Goal: Find specific page/section: Locate a particular part of the current website

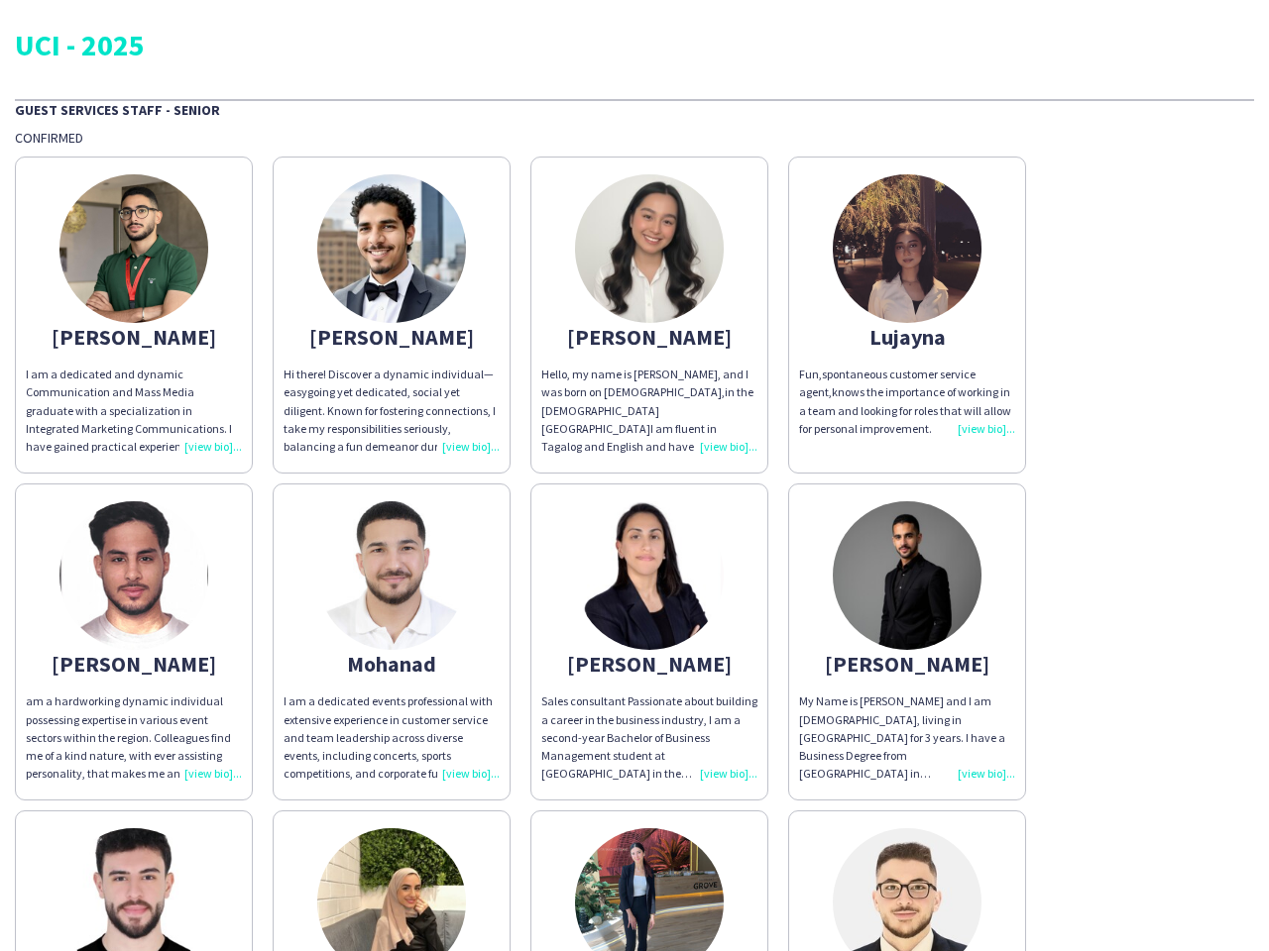
click at [634, 476] on div "[PERSON_NAME] am a dedicated and dynamic Communication and Mass Media graduate …" at bounding box center [634, 638] width 1239 height 982
click at [134, 315] on img at bounding box center [133, 248] width 149 height 149
click at [391, 315] on img at bounding box center [391, 248] width 149 height 149
click at [649, 315] on img at bounding box center [649, 248] width 149 height 149
click at [907, 315] on img at bounding box center [907, 248] width 149 height 149
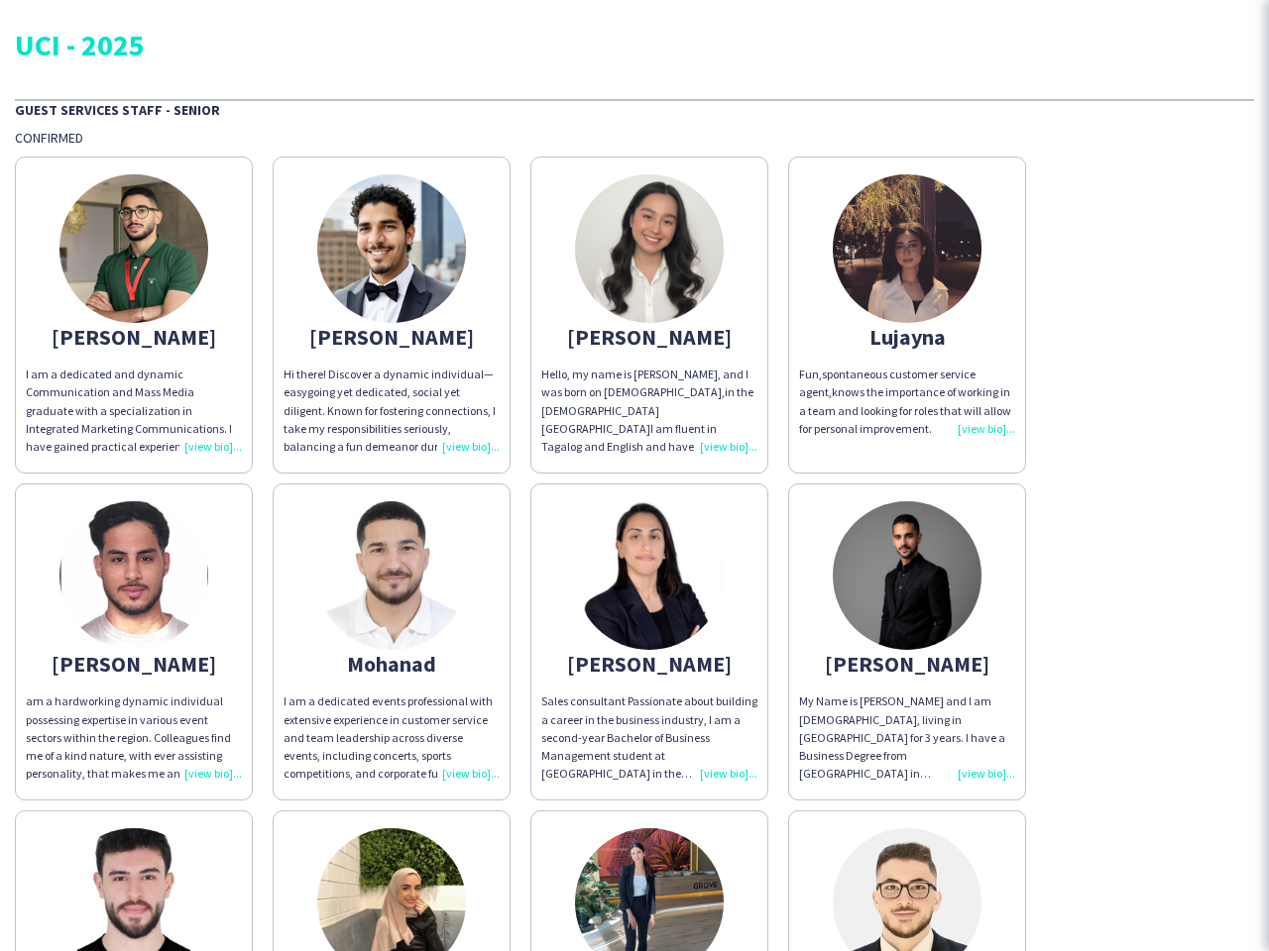
click at [134, 642] on img at bounding box center [133, 575] width 149 height 149
click at [391, 642] on img at bounding box center [391, 575] width 149 height 149
click at [649, 642] on img at bounding box center [649, 575] width 149 height 149
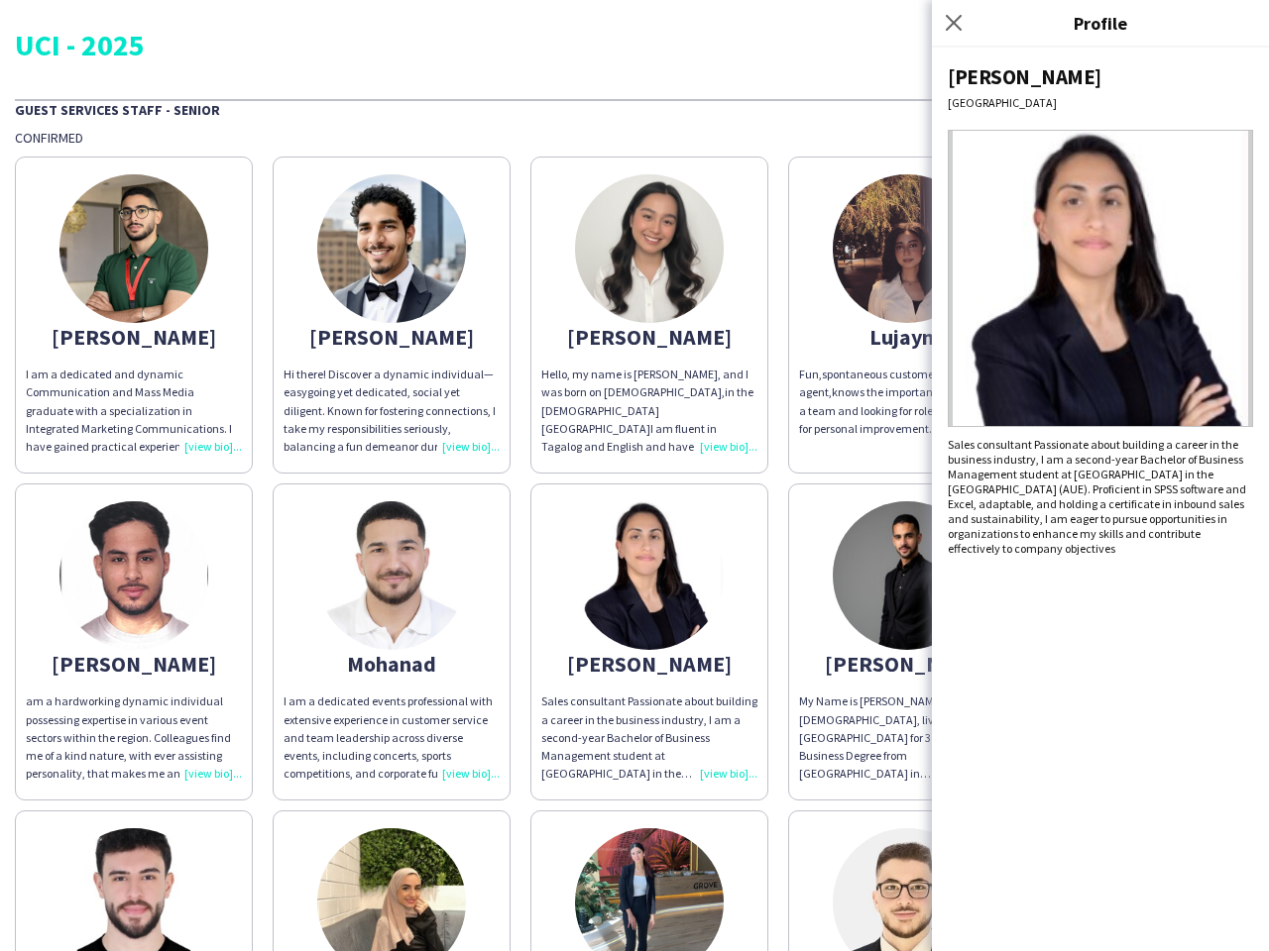
click at [907, 642] on img at bounding box center [907, 575] width 149 height 149
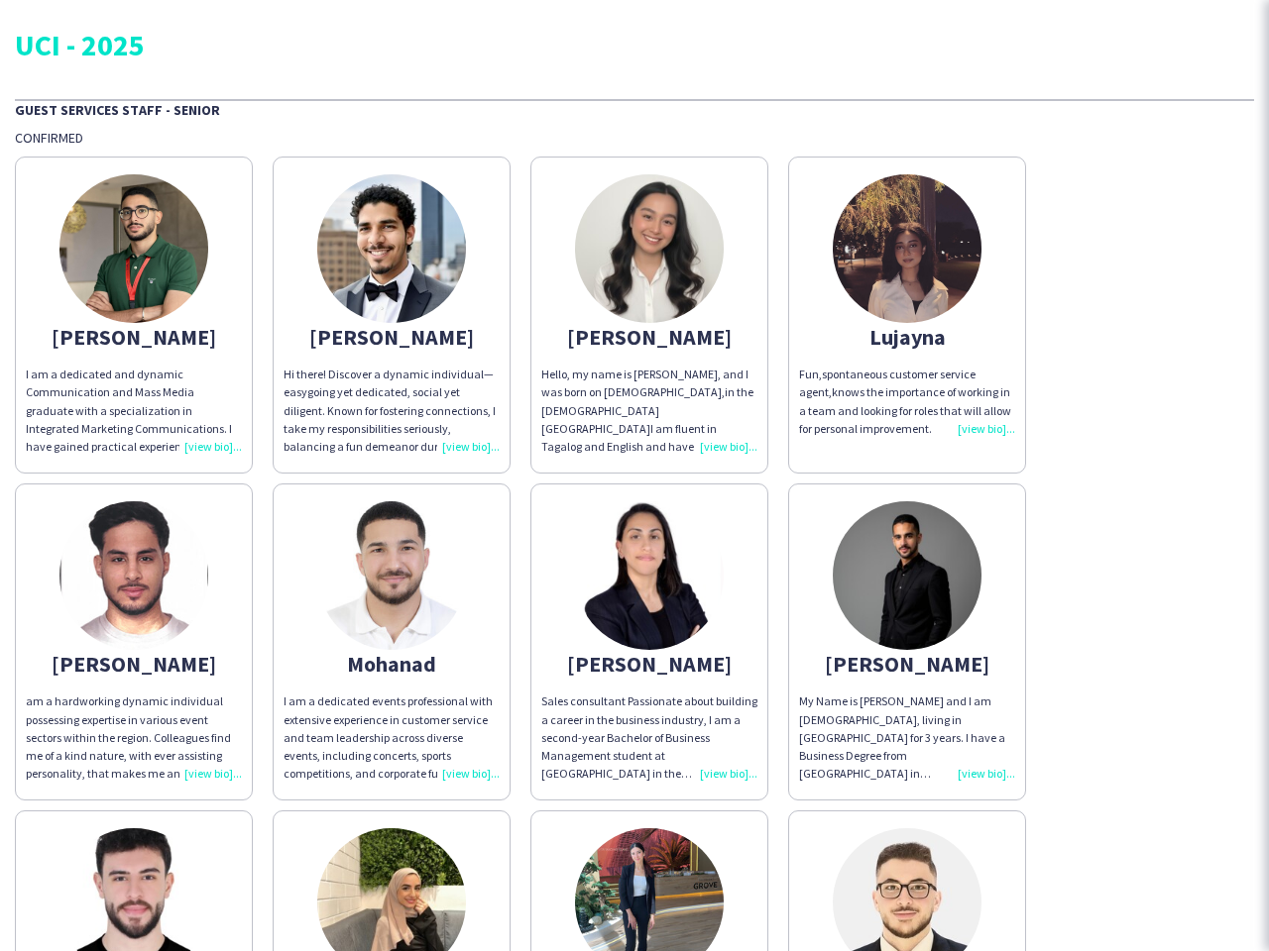
click at [134, 881] on img at bounding box center [133, 903] width 149 height 149
